Goal: Contribute content: Contribute content

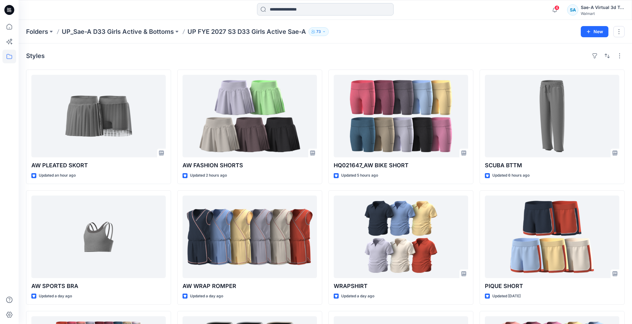
drag, startPoint x: 0, startPoint y: 0, endPoint x: 358, endPoint y: 6, distance: 357.6
click at [358, 6] on input at bounding box center [325, 9] width 137 height 12
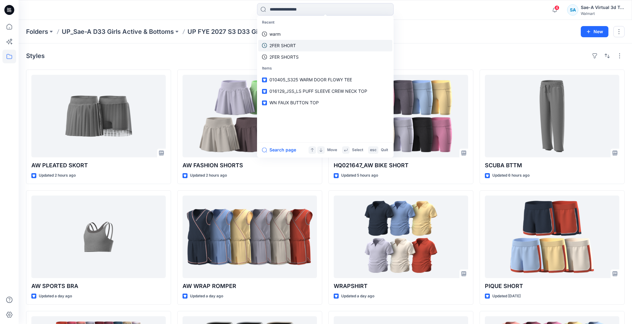
click at [320, 48] on link "2FER SHORT" at bounding box center [325, 45] width 134 height 11
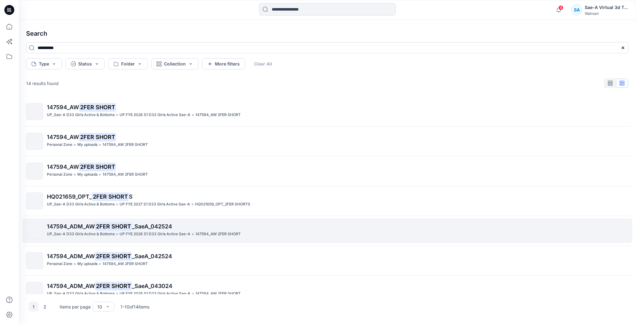
click at [227, 231] on p "147594_AW 2FER SHORT" at bounding box center [217, 234] width 45 height 7
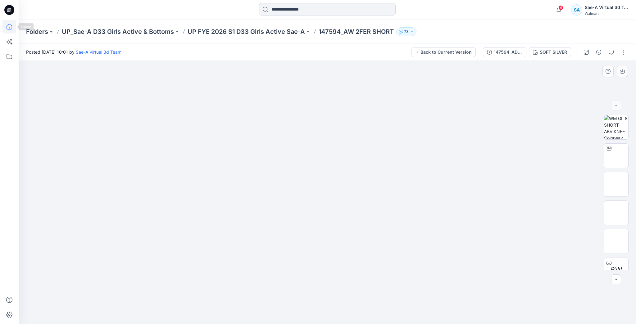
click at [14, 26] on icon at bounding box center [9, 27] width 14 height 14
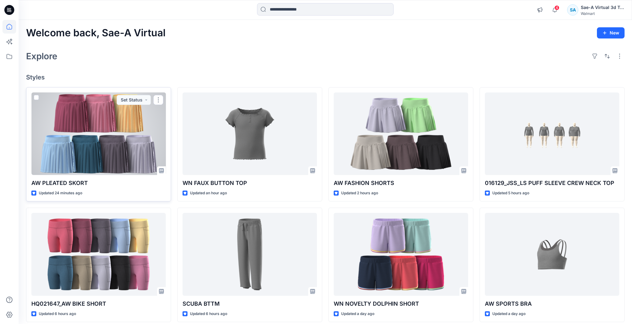
click at [137, 151] on div at bounding box center [98, 133] width 134 height 83
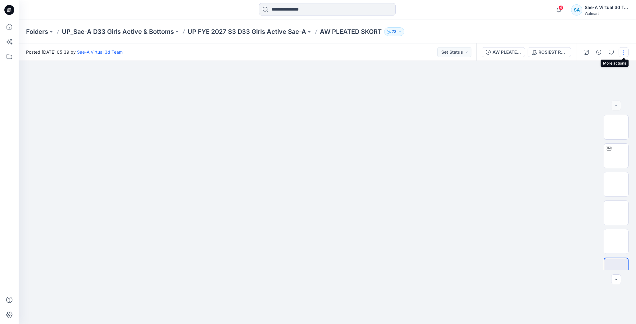
click at [624, 52] on button "button" at bounding box center [623, 52] width 10 height 10
click at [596, 84] on button "Edit" at bounding box center [597, 83] width 57 height 11
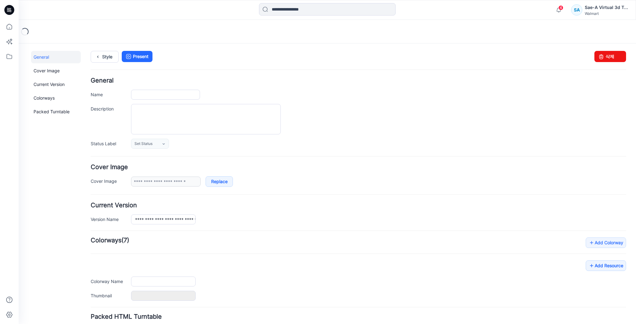
type input "**********"
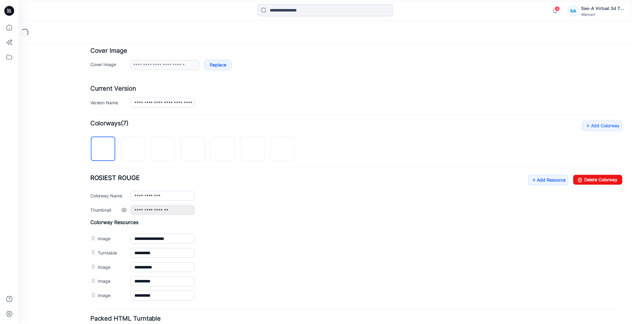
scroll to position [149, 0]
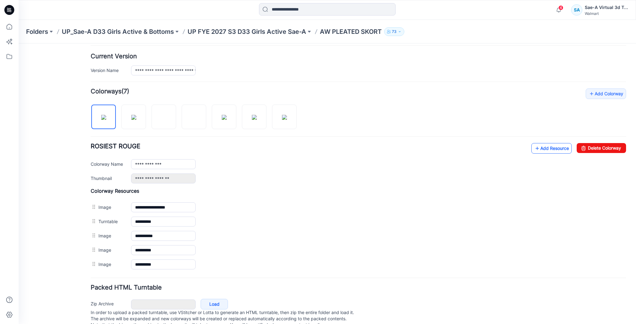
click at [549, 146] on link "Add Resource" at bounding box center [551, 148] width 40 height 11
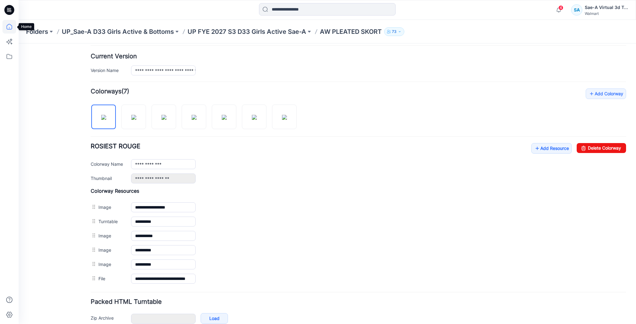
drag, startPoint x: 5, startPoint y: 27, endPoint x: 9, endPoint y: 28, distance: 4.1
click at [5, 27] on icon at bounding box center [9, 27] width 14 height 14
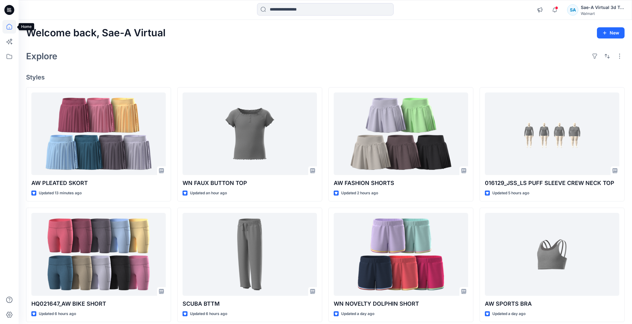
click at [10, 28] on icon at bounding box center [9, 27] width 14 height 14
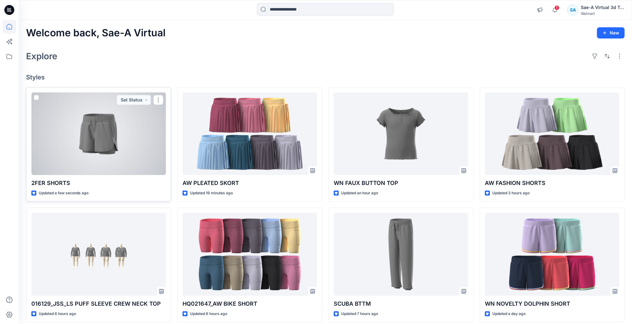
click at [132, 142] on div at bounding box center [98, 133] width 134 height 83
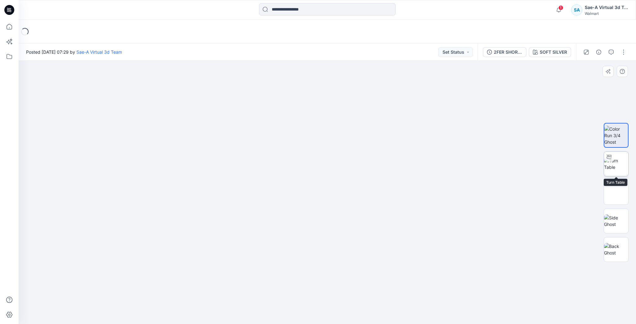
click at [622, 163] on img at bounding box center [616, 163] width 24 height 13
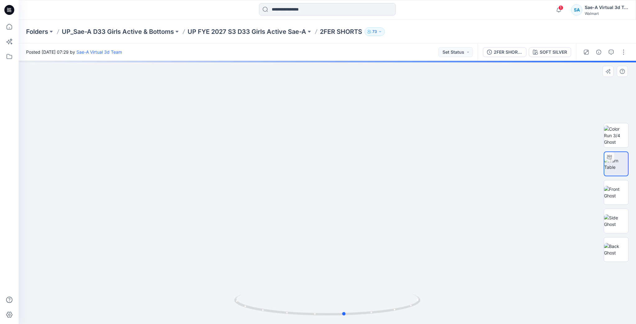
drag, startPoint x: 396, startPoint y: 310, endPoint x: 227, endPoint y: 314, distance: 168.9
click at [227, 314] on div at bounding box center [327, 192] width 617 height 263
click at [612, 52] on icon "button" at bounding box center [610, 52] width 5 height 5
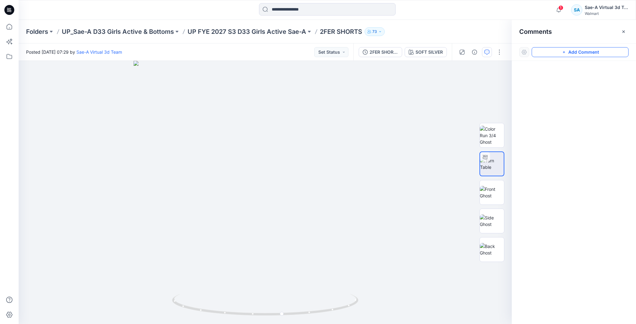
click at [566, 52] on button "Add Comment" at bounding box center [579, 52] width 97 height 10
click at [81, 130] on div "1" at bounding box center [265, 192] width 493 height 263
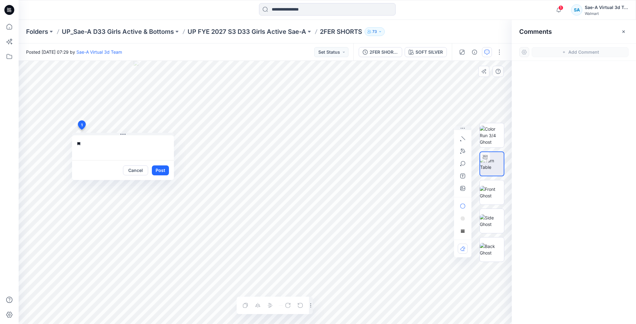
type textarea "*"
drag, startPoint x: 118, startPoint y: 155, endPoint x: 123, endPoint y: 155, distance: 5.0
click at [120, 155] on textarea "**********" at bounding box center [123, 147] width 102 height 25
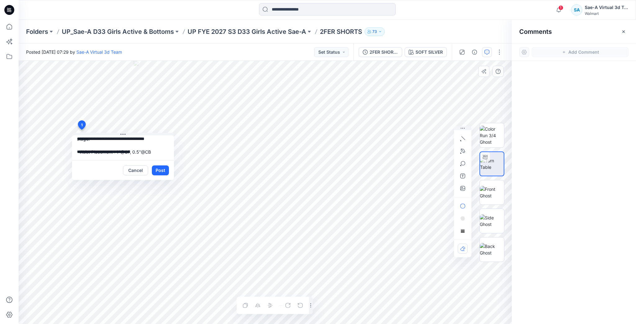
click at [93, 155] on textarea "**********" at bounding box center [123, 147] width 102 height 25
paste textarea "**********"
click at [85, 155] on textarea "**********" at bounding box center [123, 147] width 102 height 25
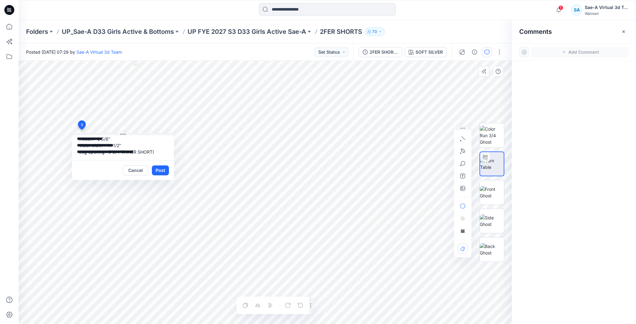
scroll to position [64, 0]
type textarea "**********"
click at [163, 169] on button "Post" at bounding box center [160, 170] width 17 height 10
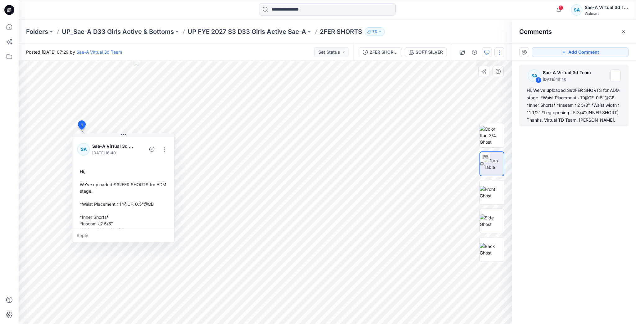
click at [499, 49] on button "button" at bounding box center [499, 52] width 10 height 10
click at [479, 81] on button "Edit" at bounding box center [472, 83] width 57 height 11
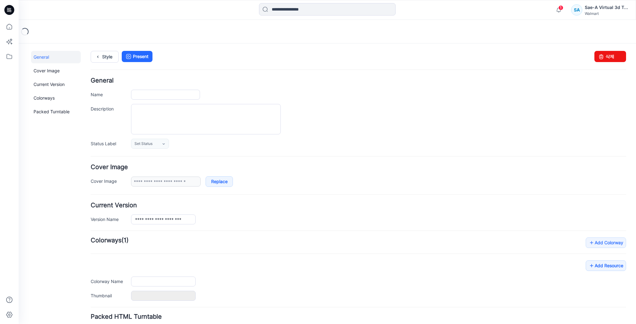
type input "**********"
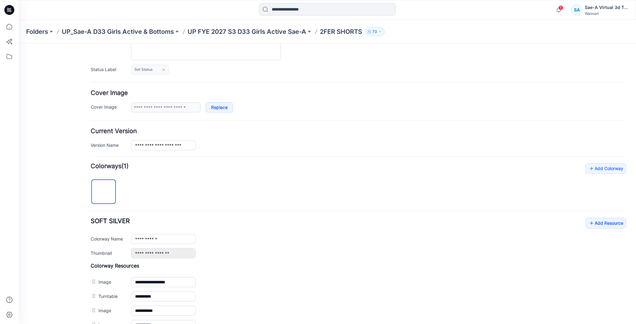
scroll to position [74, 0]
click at [618, 222] on link "Add Resource" at bounding box center [605, 223] width 40 height 11
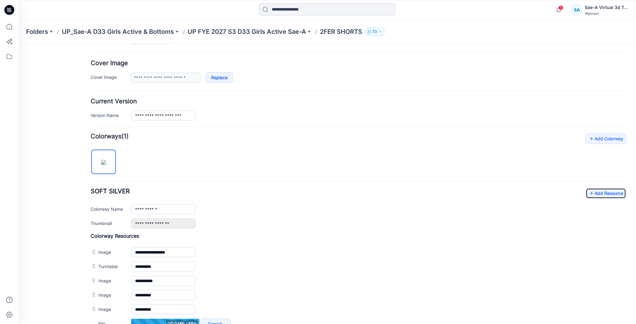
scroll to position [174, 0]
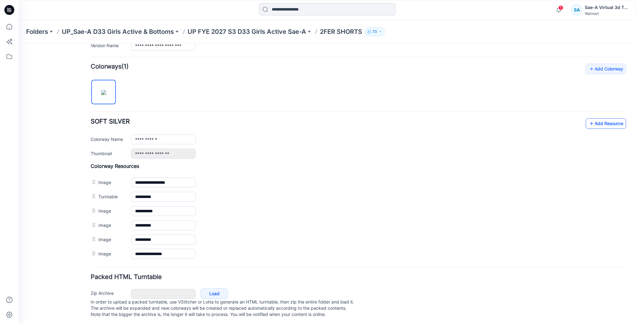
click at [600, 123] on link "Add Resource" at bounding box center [605, 123] width 40 height 11
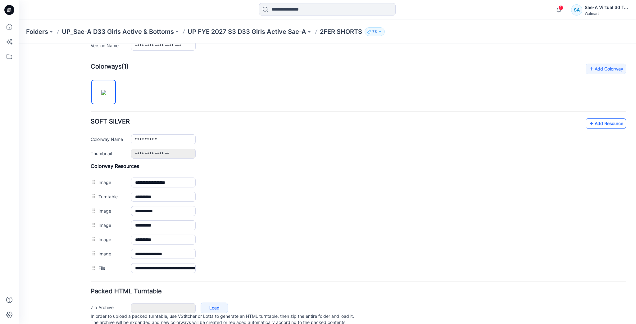
click at [600, 124] on link "Add Resource" at bounding box center [605, 123] width 40 height 11
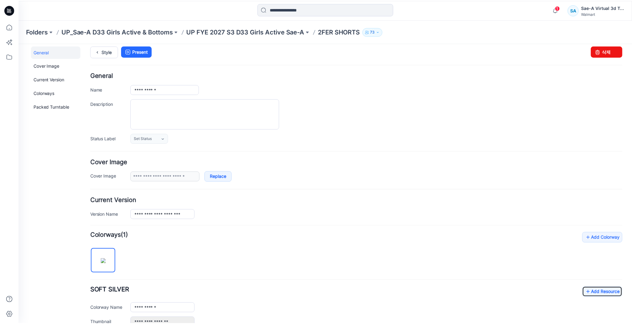
scroll to position [0, 0]
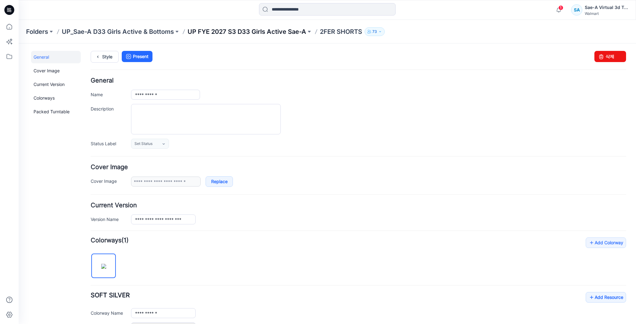
click at [276, 32] on p "UP FYE 2027 S3 D33 Girls Active Sae-A" at bounding box center [246, 31] width 119 height 9
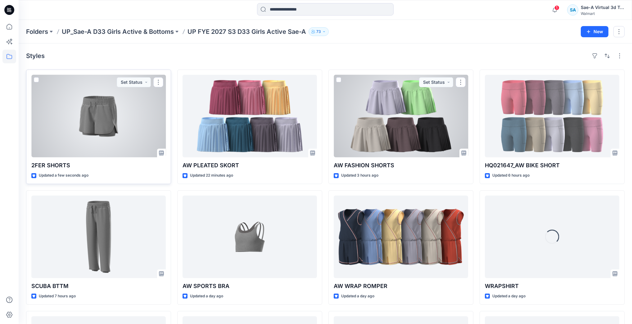
click at [102, 132] on div at bounding box center [98, 116] width 134 height 83
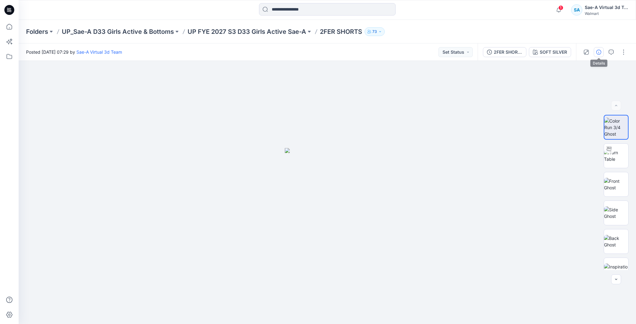
click at [597, 52] on icon "button" at bounding box center [598, 52] width 5 height 5
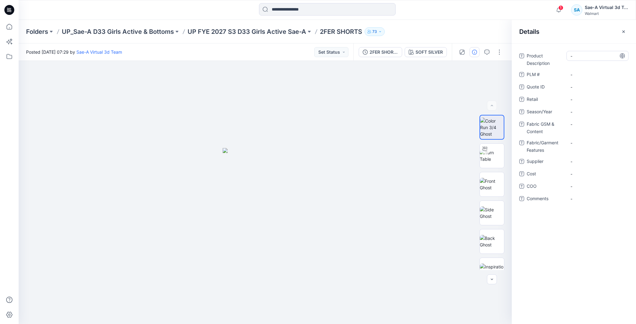
click at [578, 58] on Description "-" at bounding box center [597, 56] width 54 height 7
type textarea "**********"
click at [575, 74] on \ "-" at bounding box center [597, 74] width 54 height 7
type textarea "*"
type textarea "********"
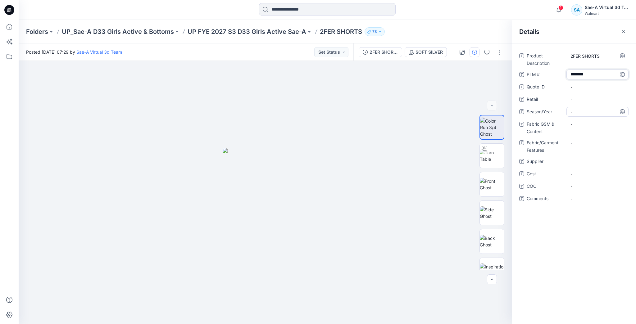
click at [581, 109] on span "-" at bounding box center [597, 112] width 54 height 7
type textarea "*******"
click at [589, 160] on span "-" at bounding box center [597, 161] width 54 height 7
type textarea "****"
click at [597, 174] on span "-" at bounding box center [597, 174] width 54 height 7
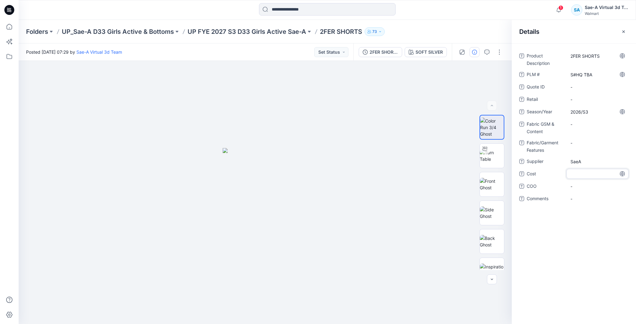
type textarea "*"
type textarea "***"
click at [578, 122] on Content "-" at bounding box center [597, 124] width 54 height 7
click at [587, 143] on Features "-" at bounding box center [597, 143] width 54 height 7
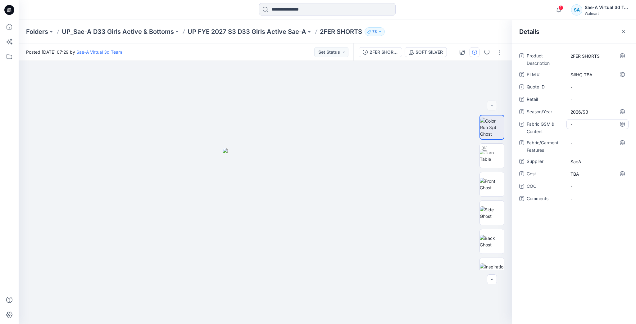
click at [572, 122] on Content "-" at bounding box center [597, 124] width 54 height 7
type textarea "**********"
click at [575, 144] on Features "-" at bounding box center [597, 143] width 54 height 7
type textarea "**********"
click at [489, 34] on div "Folders UP_Sae-A D33 Girls Active & Bottoms UP FYE 2027 S3 D33 Girls Active Sae…" at bounding box center [303, 31] width 554 height 9
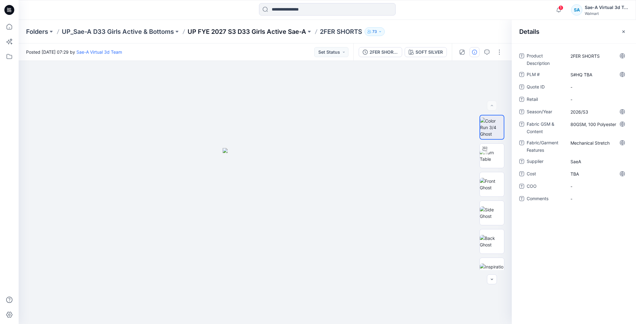
click at [281, 33] on p "UP FYE 2027 S3 D33 Girls Active Sae-A" at bounding box center [246, 31] width 119 height 9
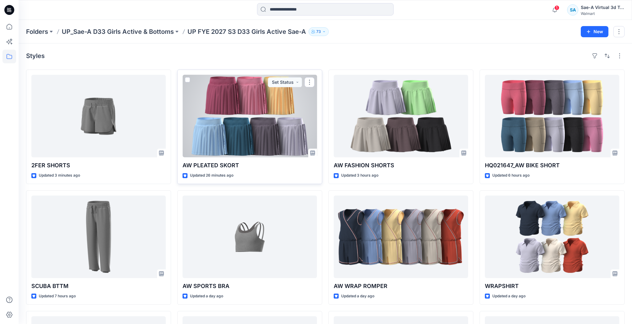
click at [250, 111] on div at bounding box center [249, 116] width 134 height 83
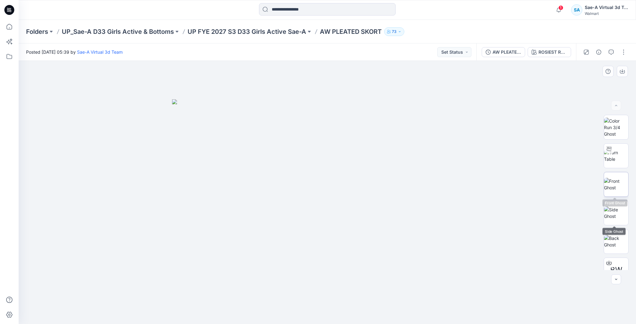
click at [620, 183] on img at bounding box center [616, 184] width 24 height 13
click at [530, 53] on button "ROSIEST ROUGE" at bounding box center [548, 52] width 43 height 10
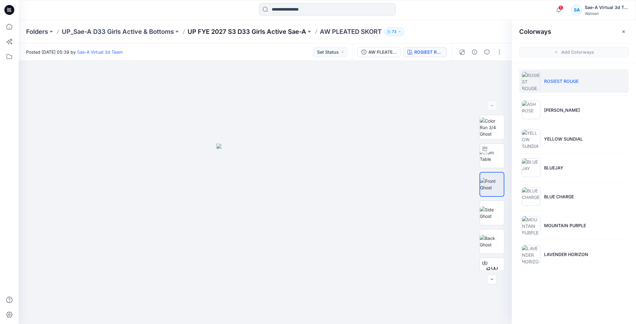
click at [228, 32] on p "UP FYE 2027 S3 D33 Girls Active Sae-A" at bounding box center [246, 31] width 119 height 9
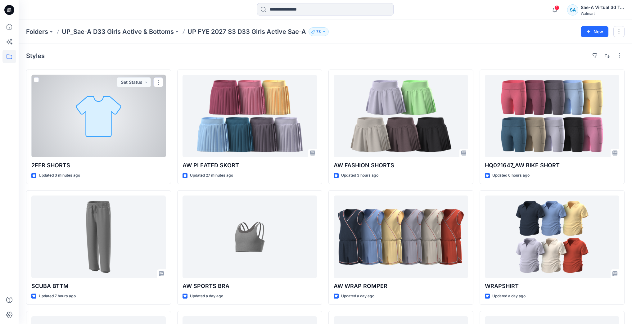
drag, startPoint x: 81, startPoint y: 109, endPoint x: 93, endPoint y: 110, distance: 12.5
click at [81, 109] on div at bounding box center [98, 116] width 134 height 83
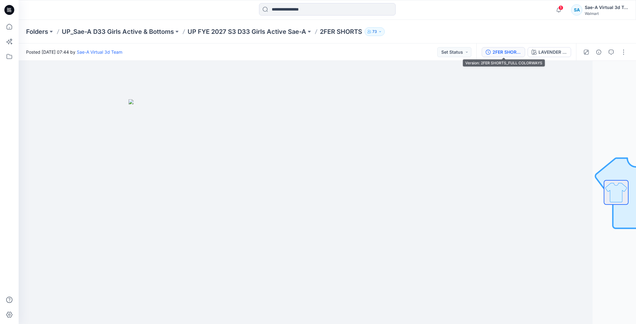
click at [511, 52] on div "2FER SHORTS_FULL COLORWAYS" at bounding box center [506, 52] width 29 height 7
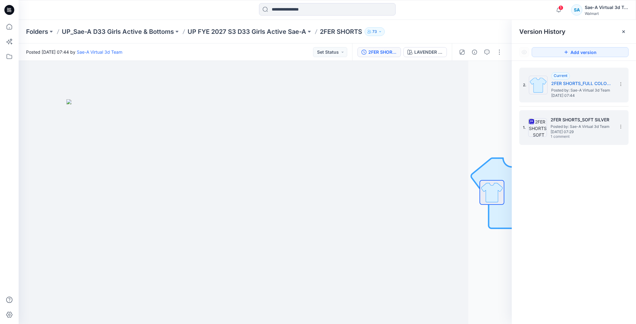
click at [567, 112] on div "1. 2FER SHORTS_SOFT SILVER Posted by: Sae-A Virtual 3d Team Wednesday, Septembe…" at bounding box center [573, 127] width 109 height 35
click at [566, 124] on span "Posted by: Sae-A Virtual 3d Team" at bounding box center [581, 127] width 62 height 6
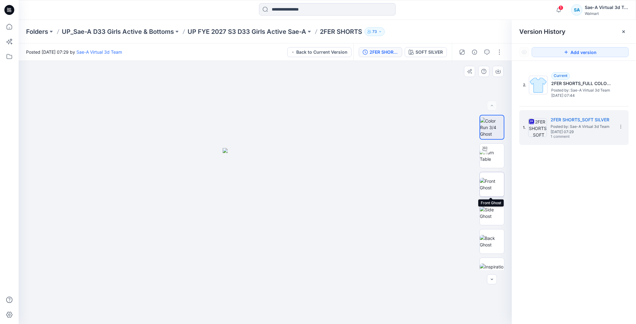
click at [494, 178] on img at bounding box center [491, 184] width 24 height 13
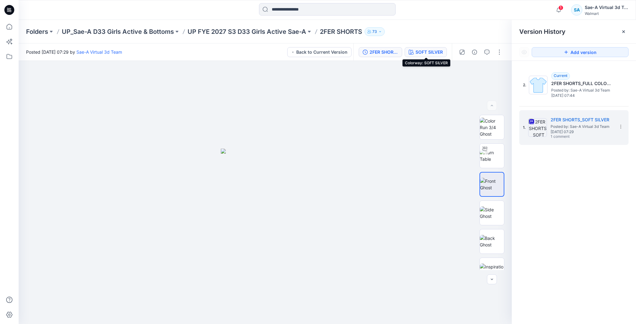
click at [424, 52] on div "SOFT SILVER" at bounding box center [428, 52] width 27 height 7
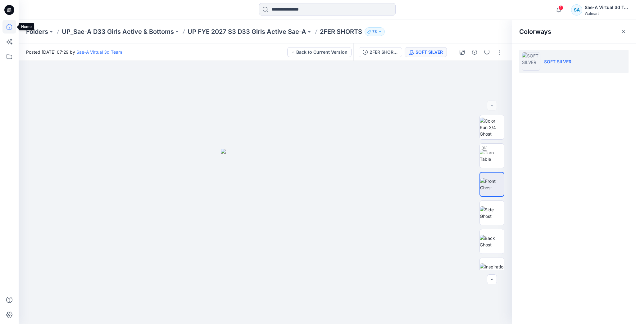
click at [7, 29] on icon at bounding box center [9, 27] width 14 height 14
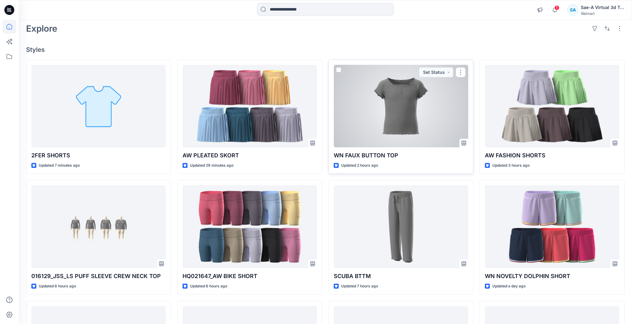
scroll to position [74, 0]
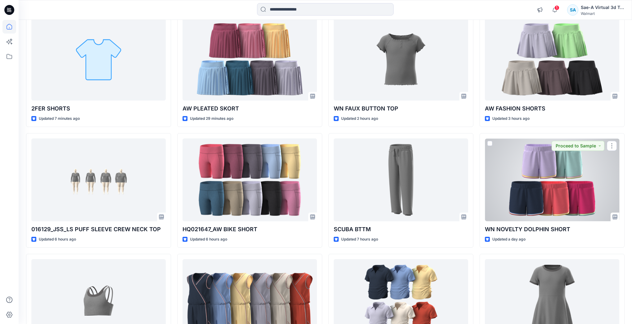
click at [554, 207] on div at bounding box center [552, 179] width 134 height 83
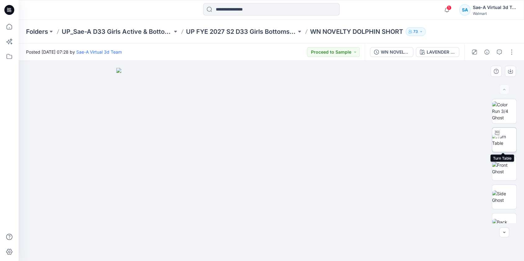
click at [503, 140] on img at bounding box center [504, 139] width 24 height 13
drag, startPoint x: 356, startPoint y: 240, endPoint x: 376, endPoint y: 243, distance: 20.8
click at [376, 243] on div at bounding box center [272, 161] width 506 height 200
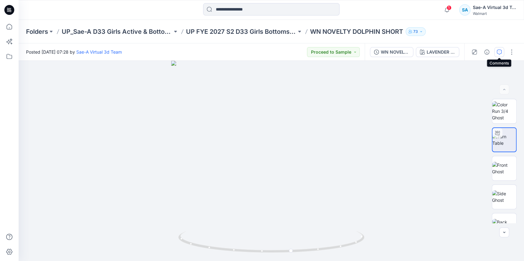
click at [498, 52] on icon "button" at bounding box center [499, 52] width 5 height 5
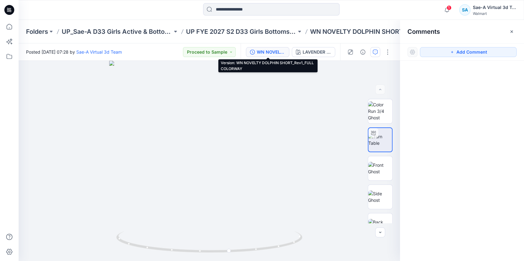
click at [274, 54] on div "WN NOVELTY DOLPHIN SHORT_Rev1_FULL COLORWAY" at bounding box center [271, 52] width 29 height 7
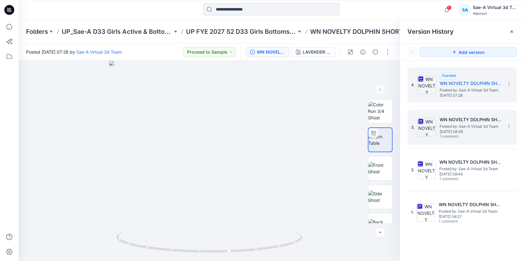
click at [425, 130] on img at bounding box center [427, 127] width 19 height 19
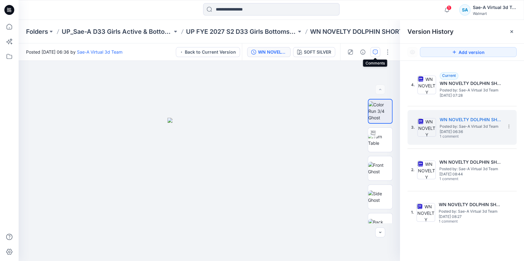
click at [375, 52] on icon "button" at bounding box center [375, 52] width 5 height 5
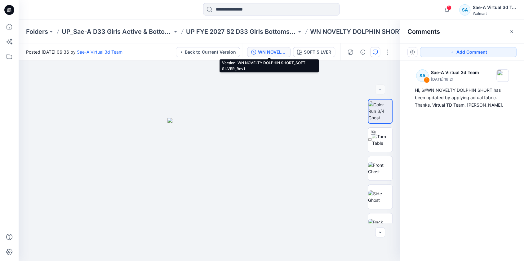
click at [273, 49] on div "WN NOVELTY DOLPHIN SHORT_SOFT SILVER_Rev1" at bounding box center [272, 52] width 29 height 7
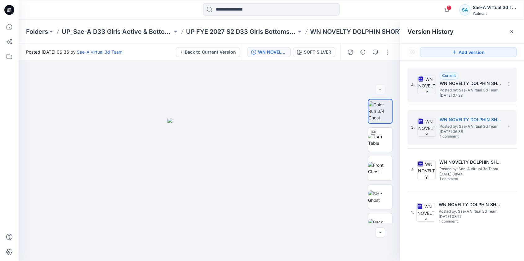
click at [457, 97] on span "Tuesday, September 02, 2025 07:28" at bounding box center [471, 95] width 62 height 4
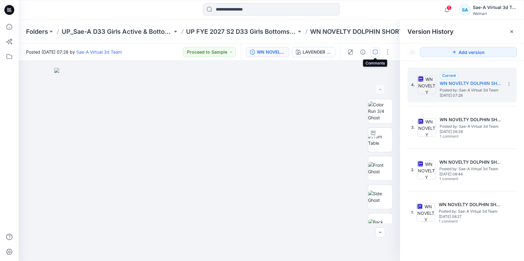
click at [379, 50] on button "button" at bounding box center [376, 52] width 10 height 10
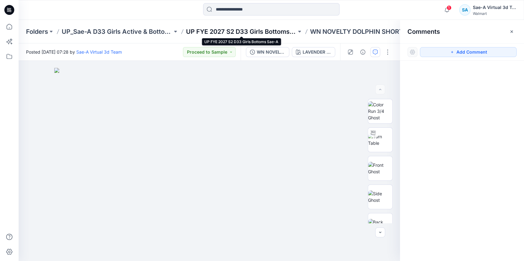
click at [254, 29] on p "UP FYE 2027 S2 D33 Girls Bottoms Sae-A" at bounding box center [241, 31] width 111 height 9
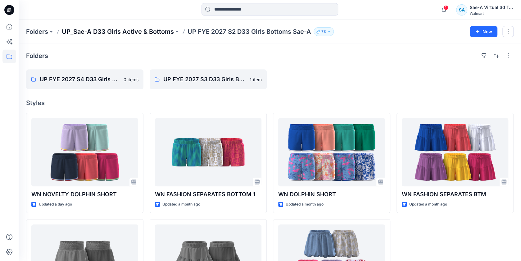
click at [149, 34] on p "UP_Sae-A D33 Girls Active & Bottoms" at bounding box center [118, 31] width 112 height 9
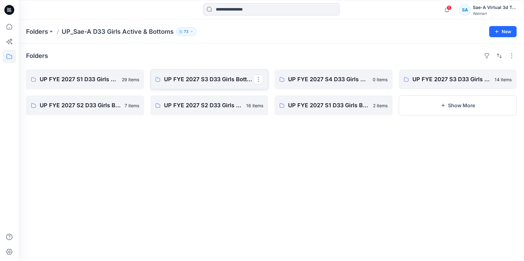
click at [206, 83] on link "UP FYE 2027 S3 D33 Girls Bottoms Sae-A" at bounding box center [210, 80] width 118 height 20
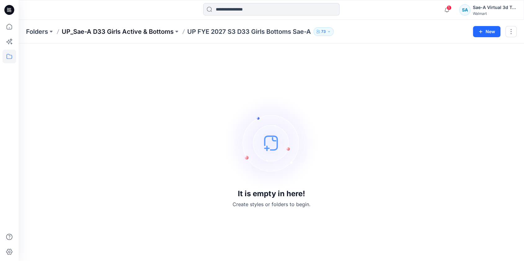
click at [145, 32] on p "UP_Sae-A D33 Girls Active & Bottoms" at bounding box center [118, 31] width 112 height 9
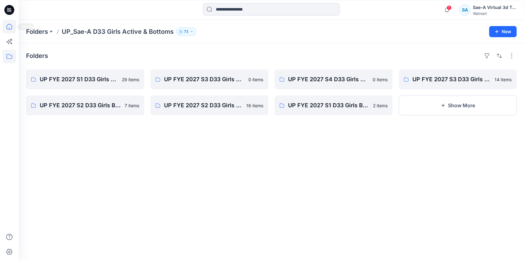
click at [15, 22] on icon at bounding box center [9, 27] width 14 height 14
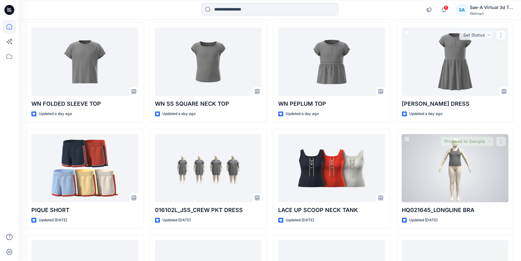
scroll to position [416, 0]
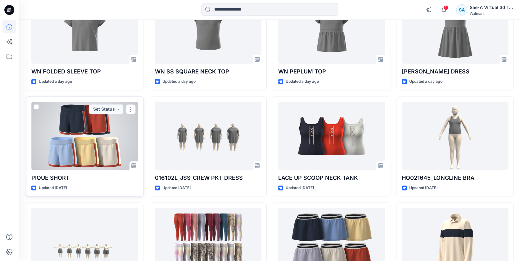
click at [92, 151] on div at bounding box center [84, 136] width 107 height 68
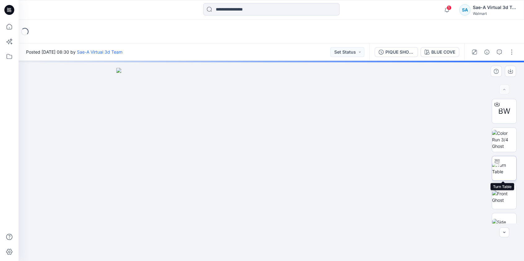
click at [502, 162] on img at bounding box center [504, 168] width 24 height 13
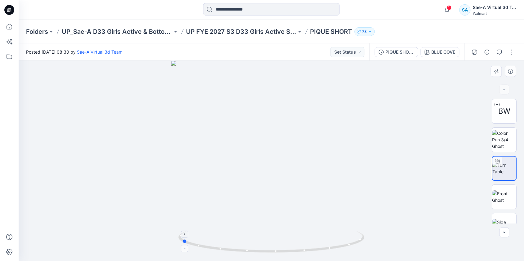
drag, startPoint x: 345, startPoint y: 248, endPoint x: 255, endPoint y: 247, distance: 89.7
click at [255, 247] on icon at bounding box center [272, 242] width 188 height 23
click at [407, 51] on div "PIQUE SHORT_FULL COLORWAYS" at bounding box center [400, 52] width 29 height 7
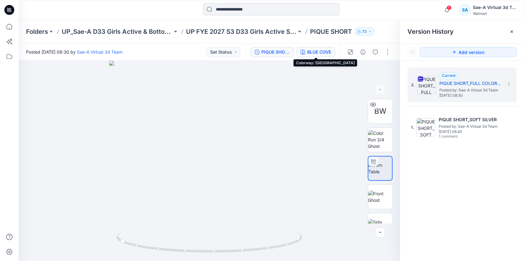
click at [327, 50] on div "BLUE COVE" at bounding box center [320, 52] width 24 height 7
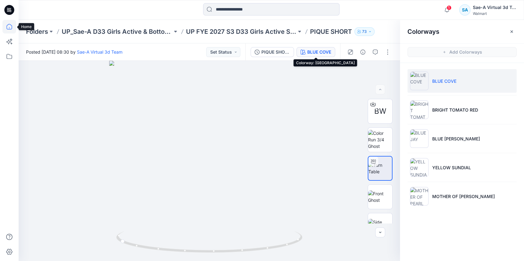
click at [12, 29] on icon at bounding box center [9, 27] width 14 height 14
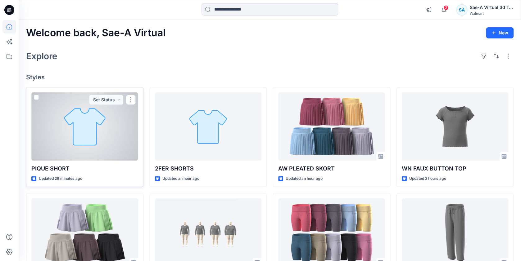
click at [69, 120] on div at bounding box center [84, 126] width 107 height 68
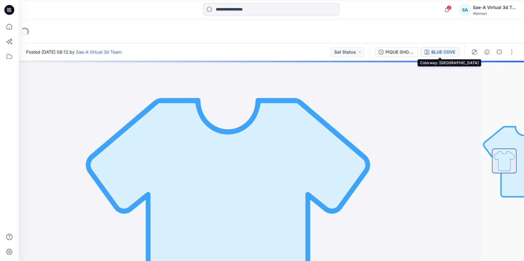
click at [436, 54] on div "BLUE COVE" at bounding box center [444, 52] width 24 height 7
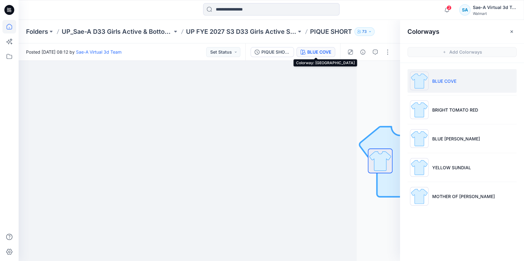
click at [9, 25] on icon at bounding box center [9, 27] width 14 height 14
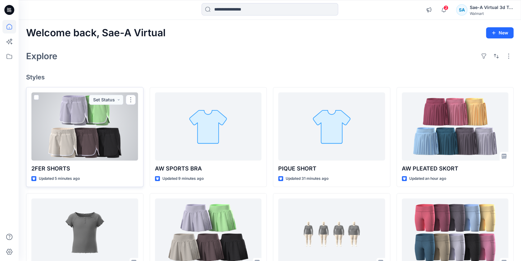
click at [115, 138] on div at bounding box center [84, 126] width 107 height 68
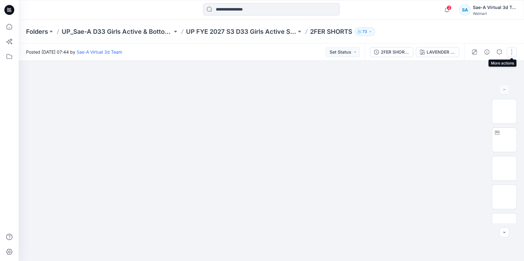
click at [510, 50] on button "button" at bounding box center [512, 52] width 10 height 10
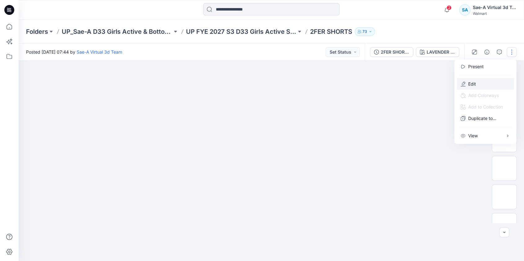
click at [470, 79] on button "Edit" at bounding box center [485, 83] width 57 height 11
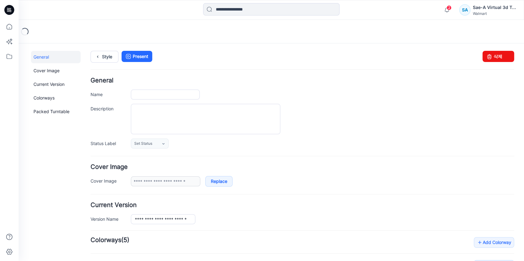
type input "**********"
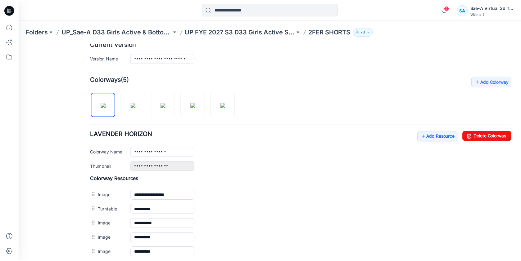
scroll to position [199, 0]
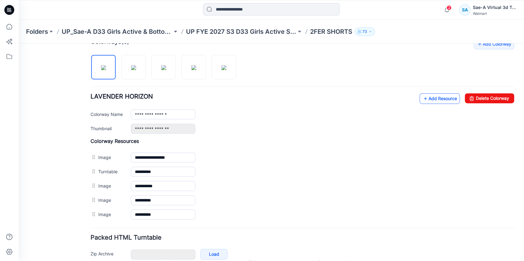
click at [434, 94] on link "Add Resource" at bounding box center [440, 98] width 40 height 11
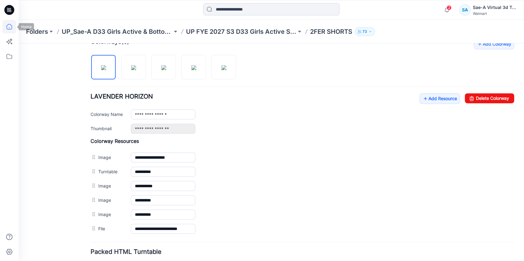
click at [11, 25] on icon at bounding box center [10, 27] width 6 height 6
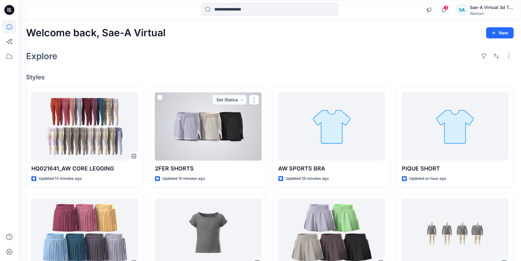
drag, startPoint x: 204, startPoint y: 146, endPoint x: 207, endPoint y: 145, distance: 3.2
click at [204, 146] on div at bounding box center [208, 126] width 107 height 68
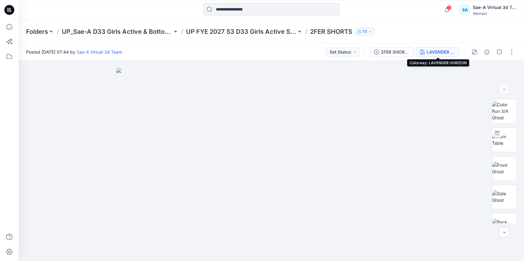
click at [433, 50] on div "LAVENDER HORIZON" at bounding box center [441, 52] width 29 height 7
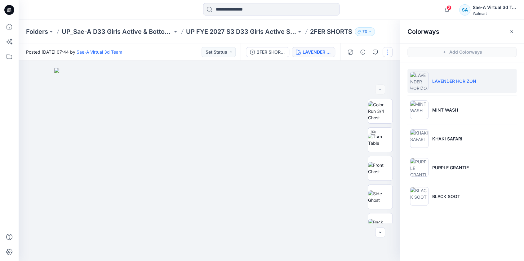
click at [388, 53] on button "button" at bounding box center [388, 52] width 10 height 10
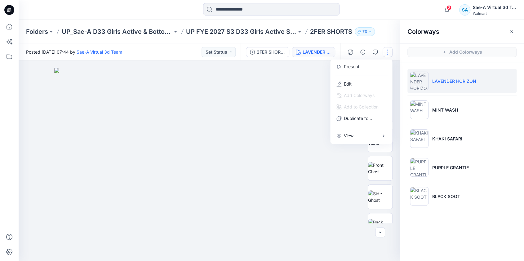
click at [396, 26] on div "Folders UP_Sae-A D33 Girls Active & Bottoms UP FYE 2027 S3 D33 Girls Active Sae…" at bounding box center [272, 32] width 506 height 24
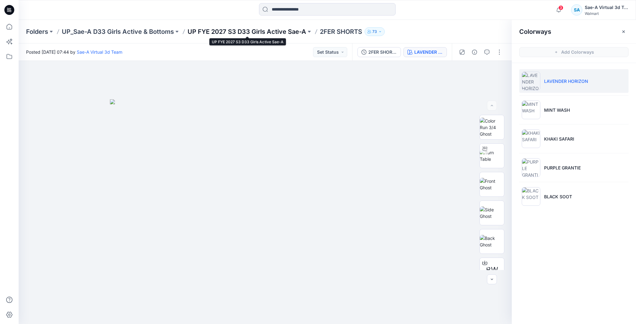
click at [288, 33] on p "UP FYE 2027 S3 D33 Girls Active Sae-A" at bounding box center [246, 31] width 119 height 9
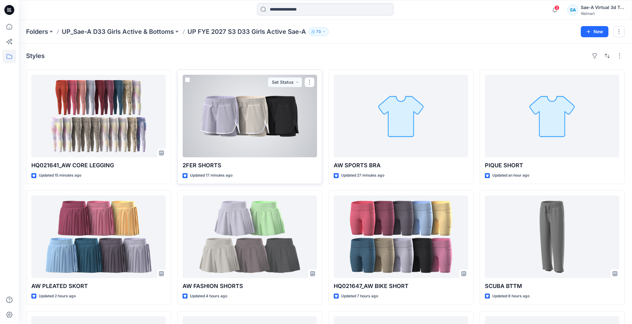
click at [229, 132] on div at bounding box center [249, 116] width 134 height 83
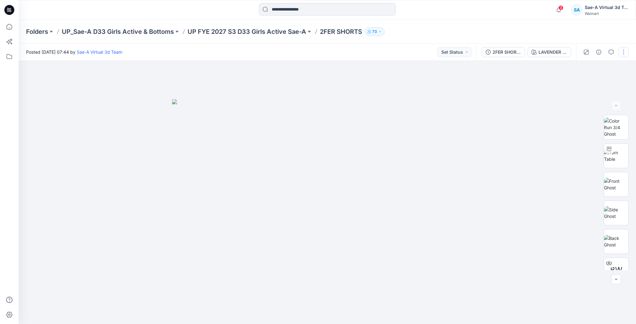
click at [524, 52] on button "button" at bounding box center [623, 52] width 10 height 10
click at [524, 83] on icon "button" at bounding box center [574, 84] width 5 height 5
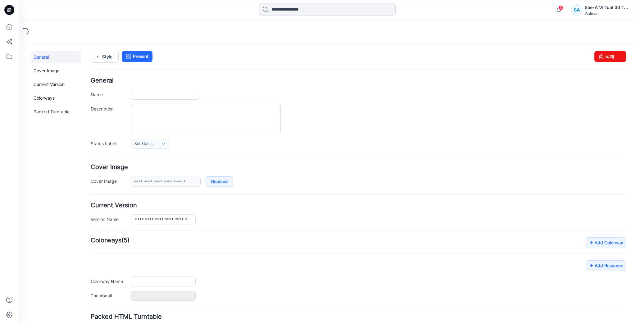
type input "**********"
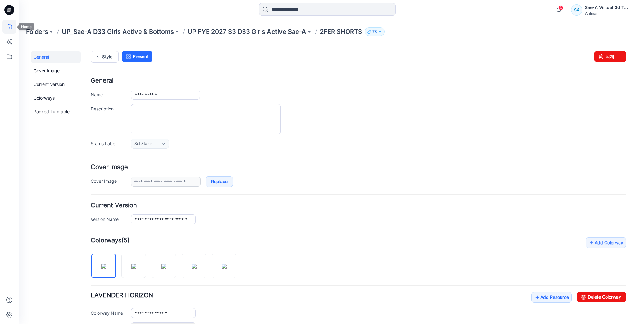
click at [13, 29] on icon at bounding box center [9, 27] width 14 height 14
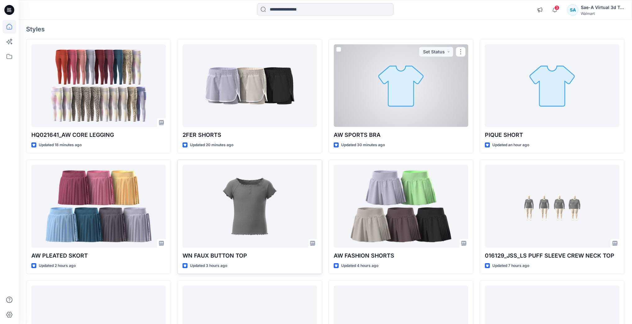
scroll to position [50, 0]
